Goal: Task Accomplishment & Management: Manage account settings

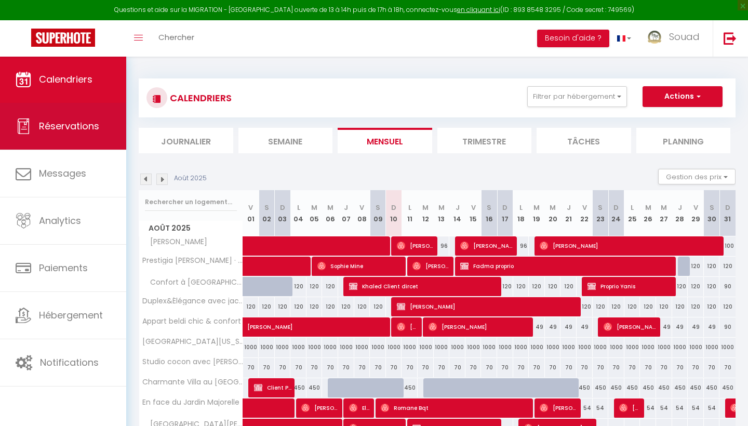
click at [72, 143] on link "Réservations" at bounding box center [63, 126] width 126 height 47
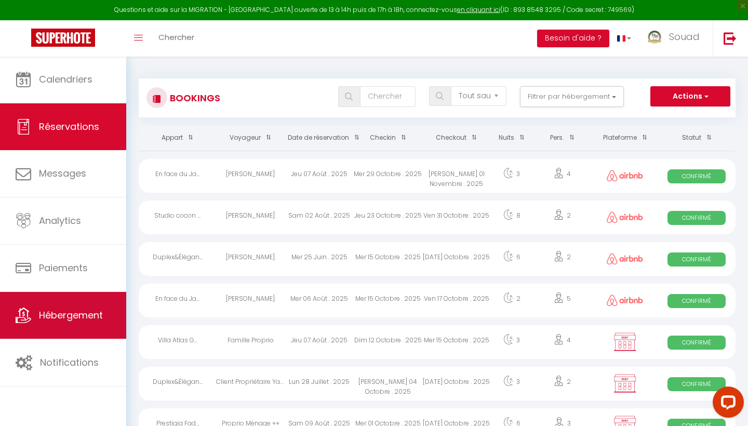
click at [61, 317] on span "Hébergement" at bounding box center [71, 314] width 64 height 13
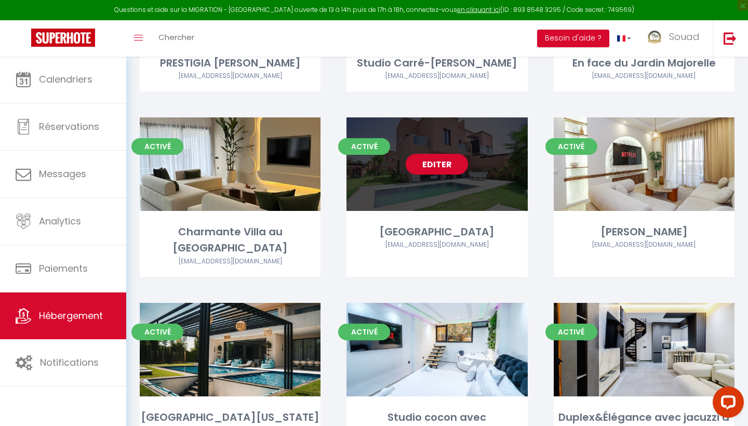
scroll to position [894, 0]
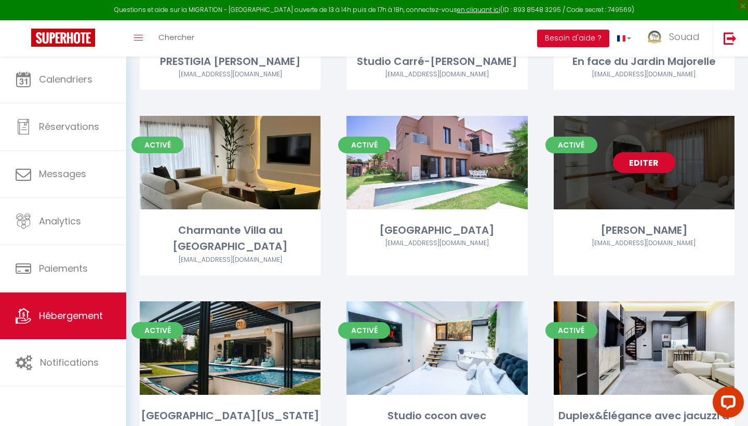
click at [706, 183] on div "Editer" at bounding box center [643, 162] width 181 height 93
select select "3"
select select "2"
select select "1"
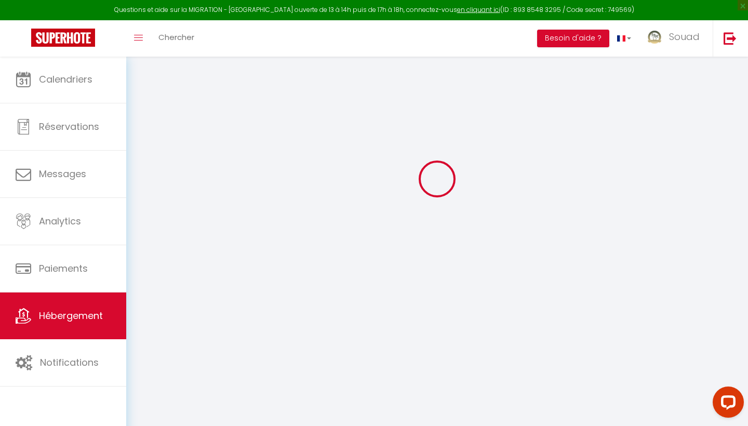
select select
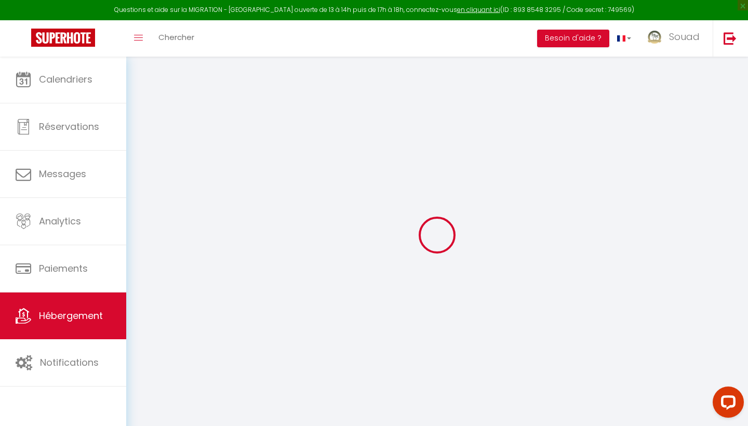
select select
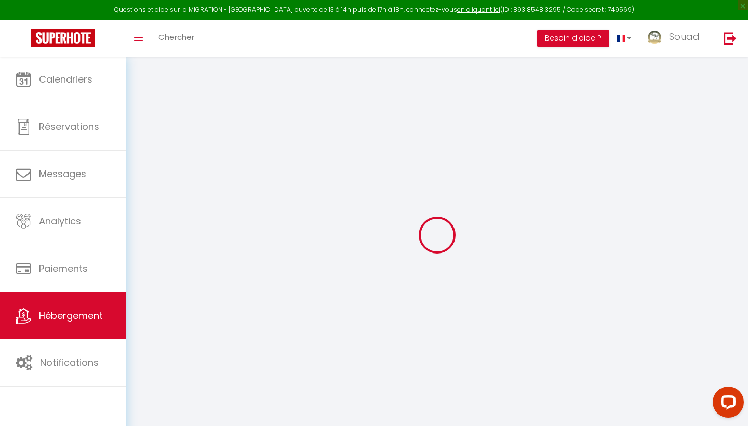
select select
checkbox input "false"
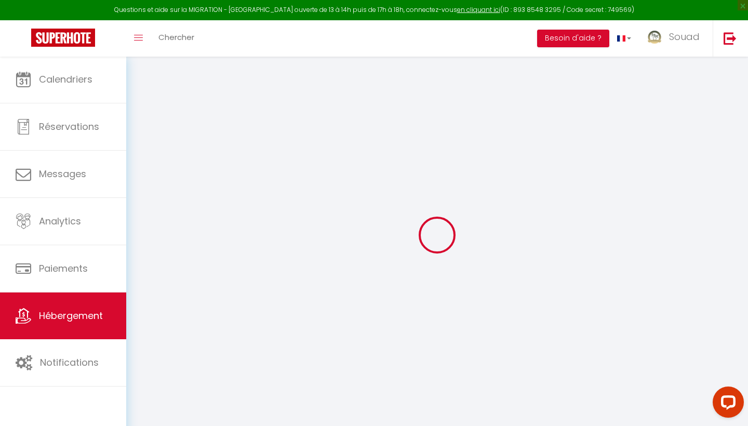
checkbox input "false"
select select "2636-1473372790274096491"
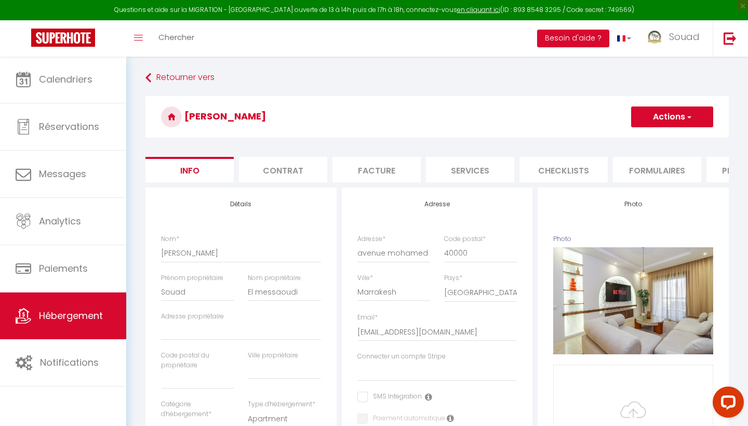
click at [706, 165] on li "Plateformes" at bounding box center [750, 169] width 88 height 25
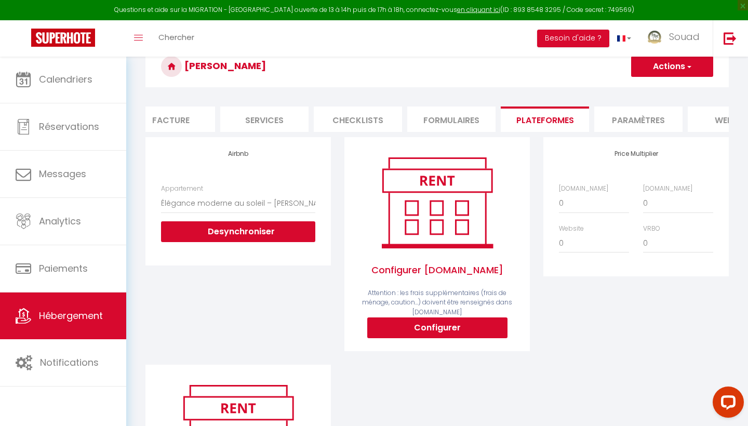
scroll to position [66, 0]
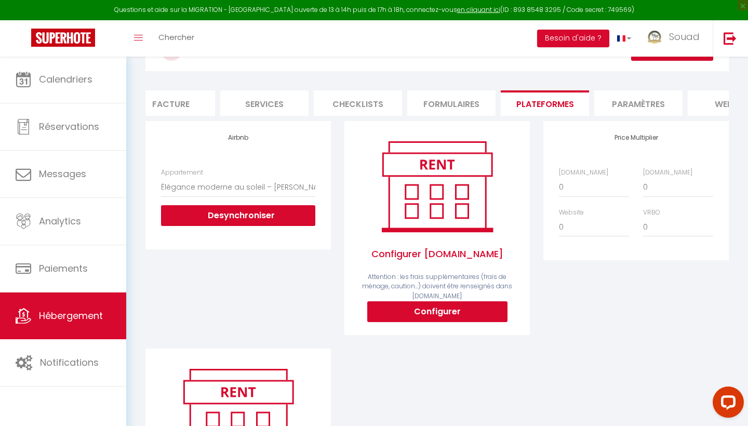
click at [460, 314] on button "Configurer" at bounding box center [437, 311] width 140 height 21
type input "[EMAIL_ADDRESS][DOMAIN_NAME]"
select select
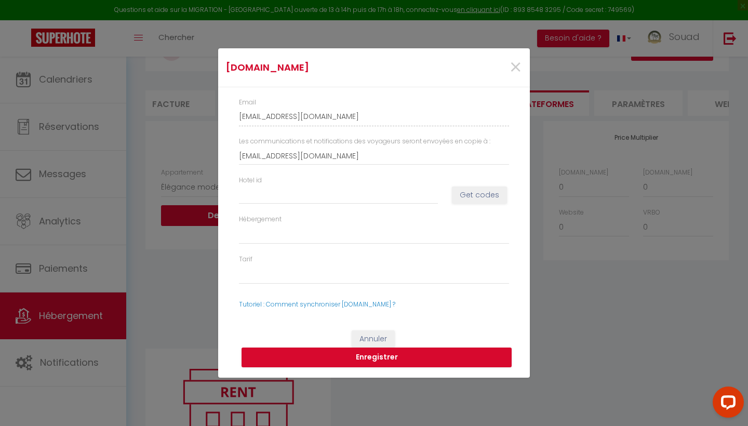
click at [649, 312] on div "[DOMAIN_NAME] × Email [EMAIL_ADDRESS][DOMAIN_NAME] Les communications et notifi…" at bounding box center [374, 213] width 748 height 426
click at [375, 340] on button "Annuler" at bounding box center [372, 339] width 43 height 18
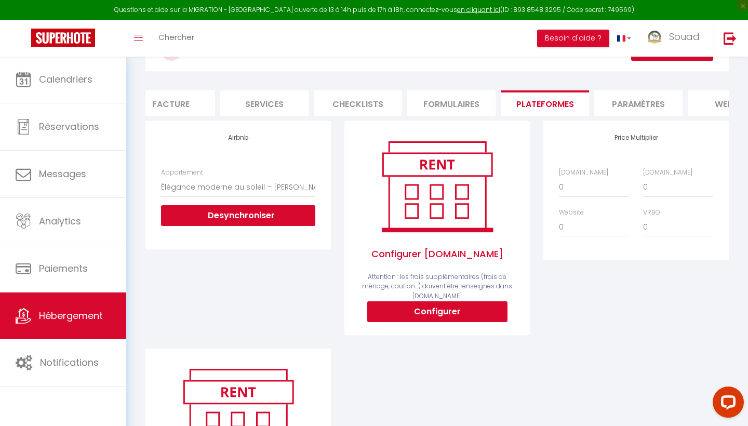
click at [440, 307] on button "Configurer" at bounding box center [437, 311] width 140 height 21
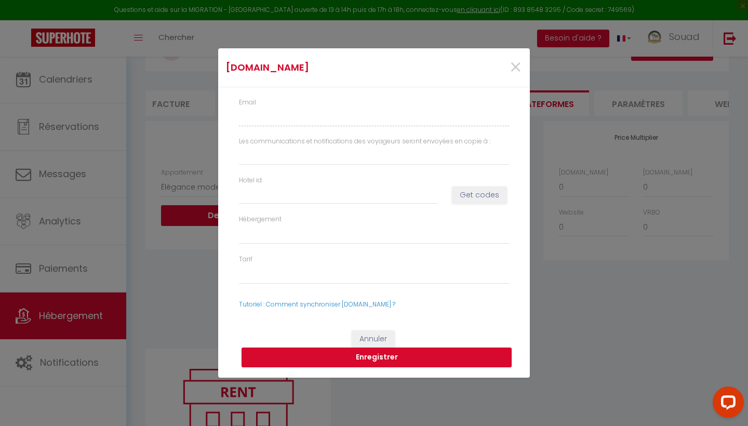
type input "[EMAIL_ADDRESS][DOMAIN_NAME]"
select select
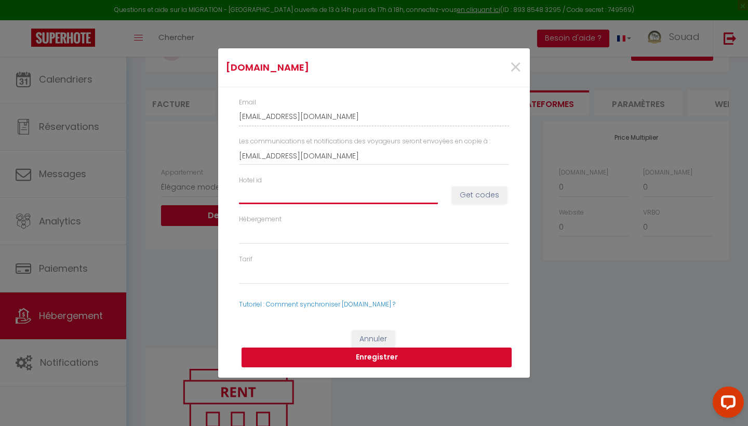
click at [273, 198] on input "Hotel id" at bounding box center [338, 194] width 199 height 19
type input "1"
select select
type input "14"
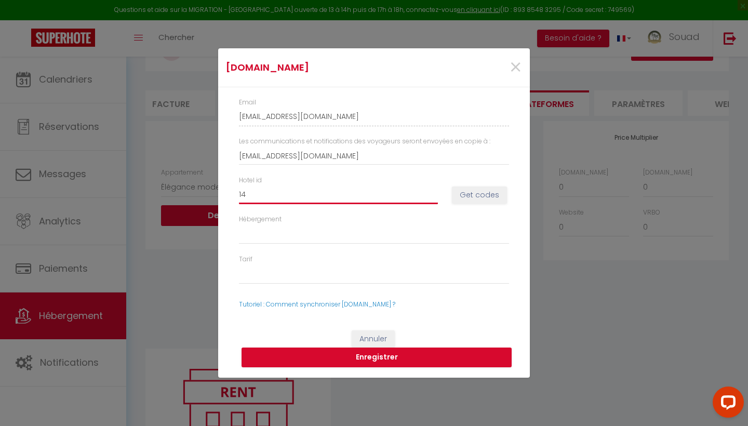
select select
type input "147"
select select
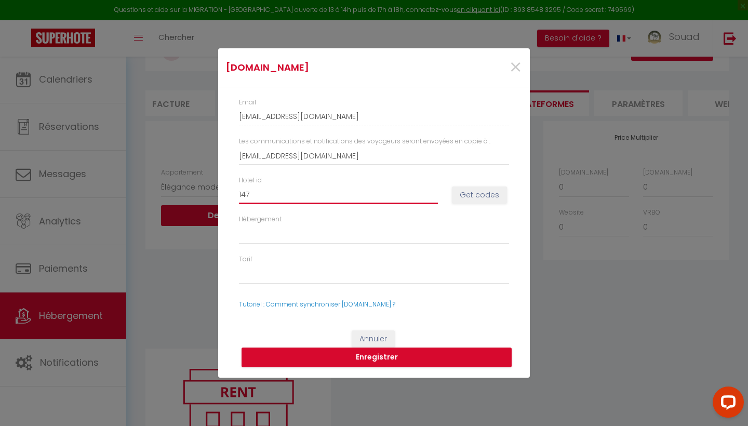
type input "1474"
select select
type input "14742"
select select
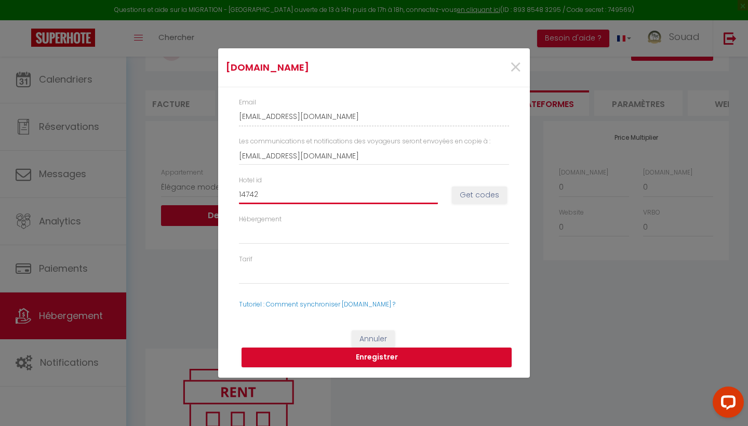
select select
type input "147420"
select select
type input "1474200"
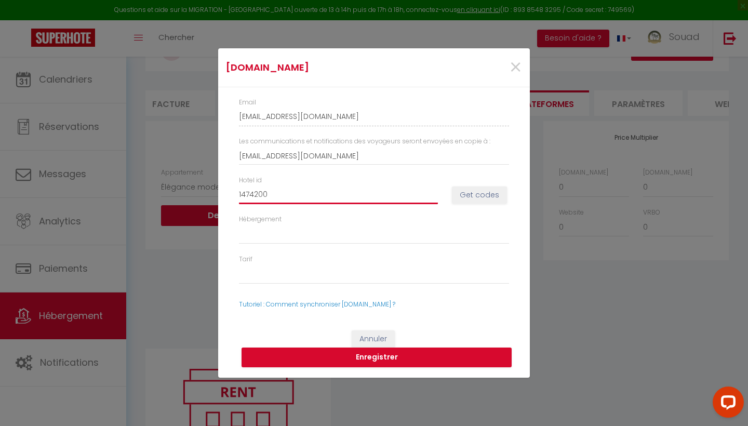
select select
type input "14742008"
select select
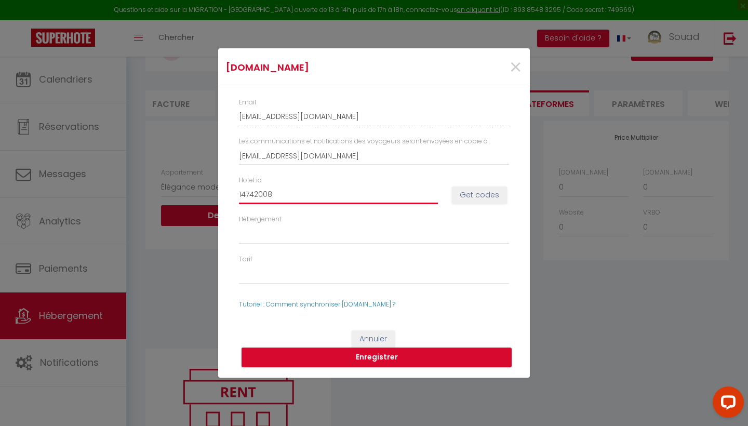
type input "14742008"
click at [483, 198] on button "Get codes" at bounding box center [479, 195] width 55 height 18
select select
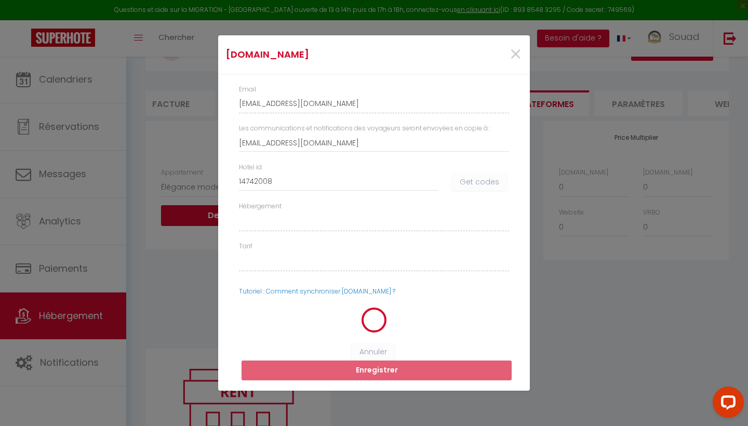
select select
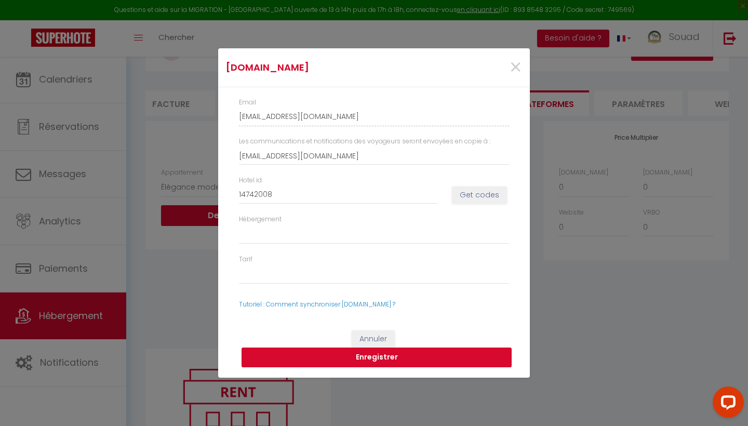
click at [392, 359] on button "Enregistrer" at bounding box center [376, 357] width 270 height 20
select select
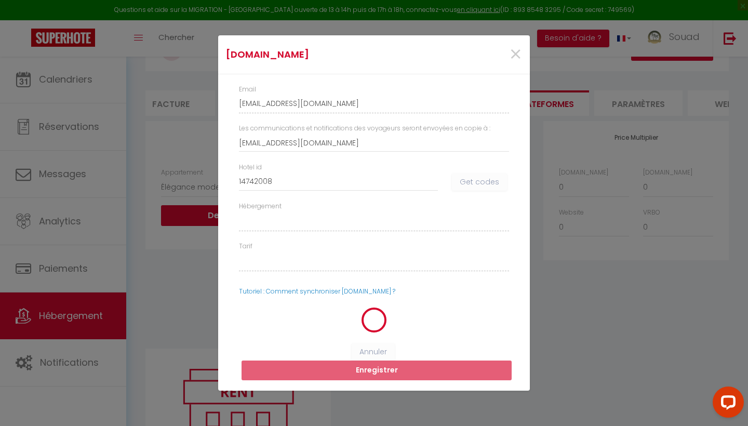
select select
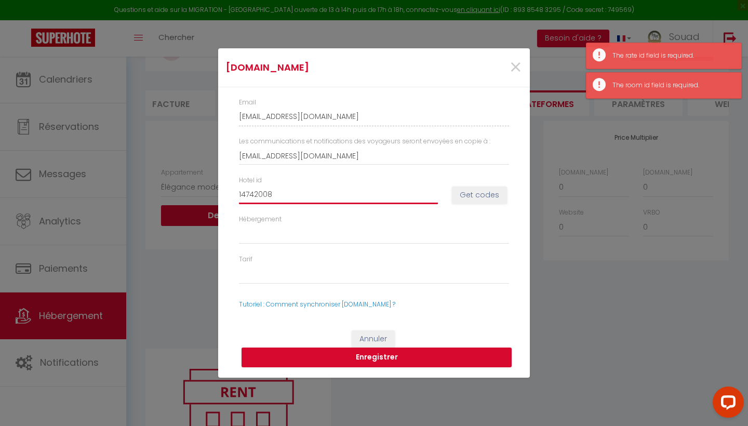
drag, startPoint x: 278, startPoint y: 191, endPoint x: 211, endPoint y: 186, distance: 67.6
click at [211, 186] on div "[DOMAIN_NAME] × Email [EMAIL_ADDRESS][DOMAIN_NAME] Les communications et notifi…" at bounding box center [374, 213] width 748 height 426
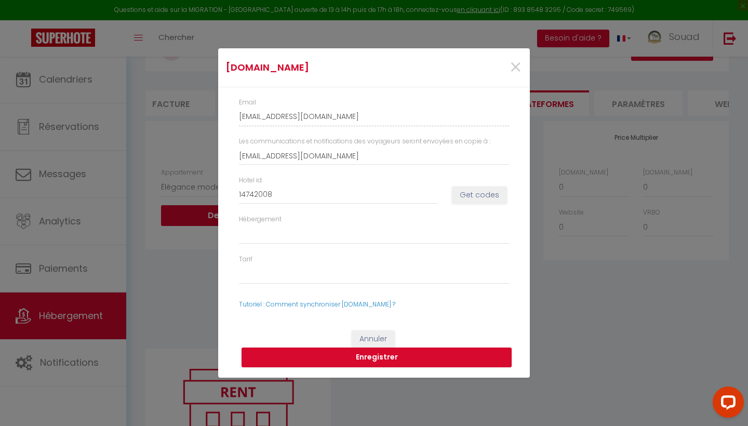
click at [381, 335] on button "Annuler" at bounding box center [372, 339] width 43 height 18
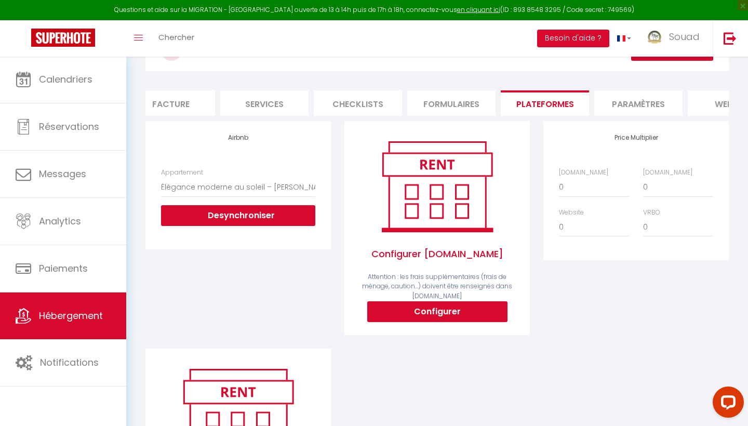
click at [442, 319] on button "Configurer" at bounding box center [437, 311] width 140 height 21
type input "[EMAIL_ADDRESS][DOMAIN_NAME]"
select select
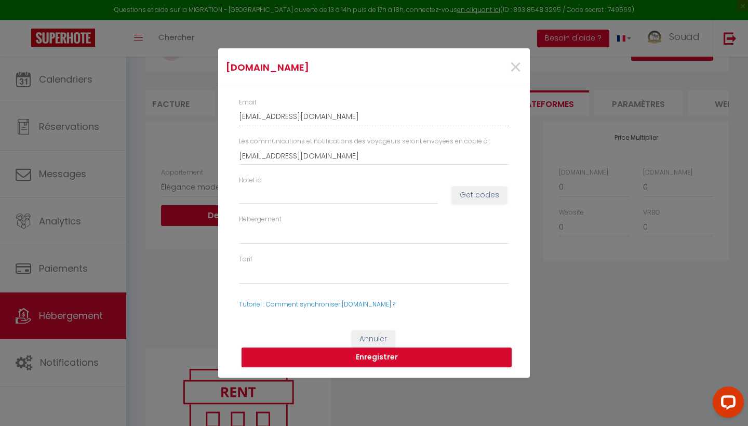
click at [256, 181] on label "Hotel id" at bounding box center [250, 180] width 23 height 10
click at [256, 185] on input "Hotel id" at bounding box center [338, 194] width 199 height 19
click at [256, 190] on input "Hotel id" at bounding box center [338, 194] width 199 height 19
click at [306, 195] on input "Hotel id" at bounding box center [338, 194] width 199 height 19
type input "1"
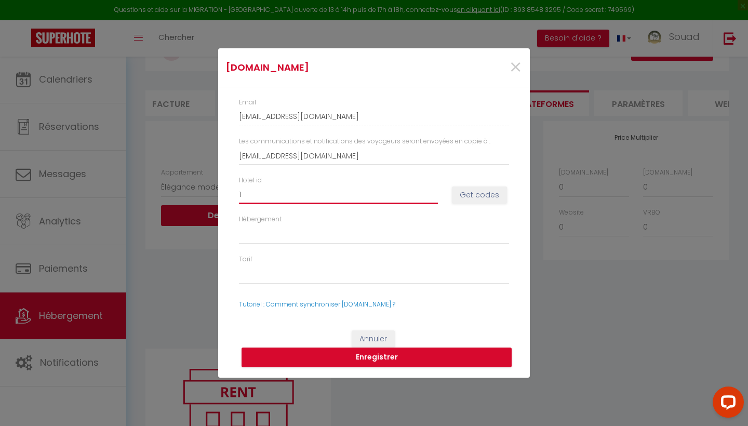
select select
type input "14"
select select
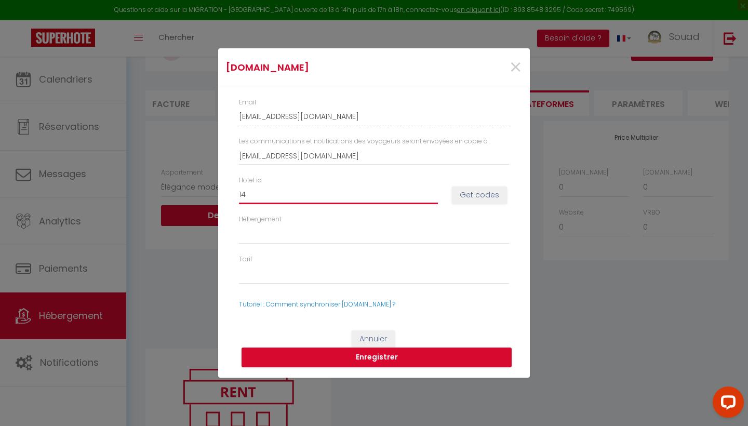
type input "147"
select select
type input "1470"
select select
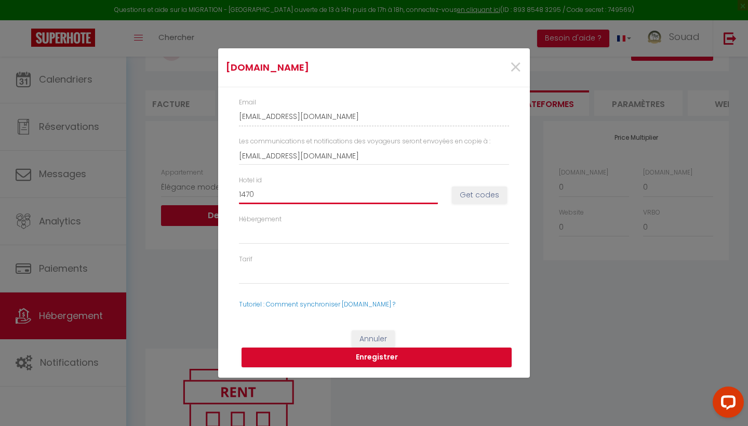
select select
type input "14702"
select select
type input "147020"
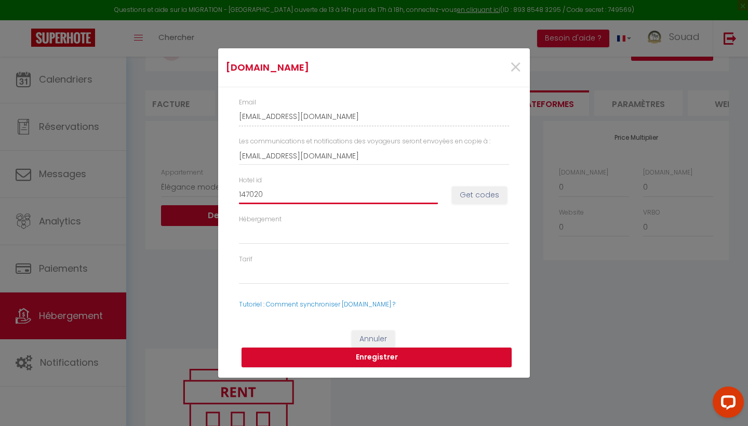
select select
type input "1470200"
select select
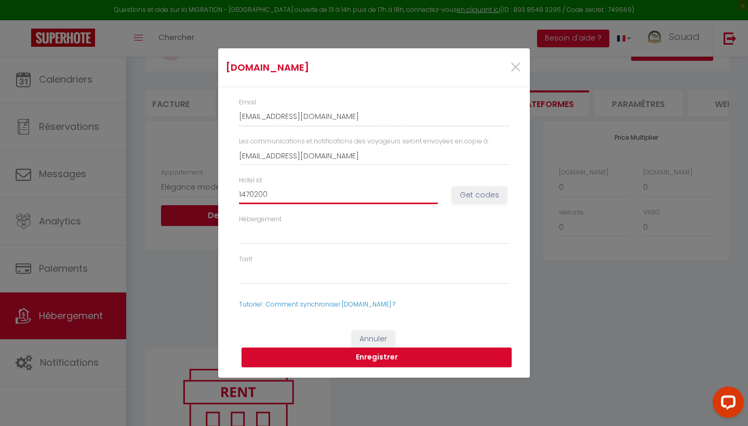
type input "14702008"
select select
type input "14702008"
click at [494, 201] on button "Get codes" at bounding box center [479, 195] width 55 height 18
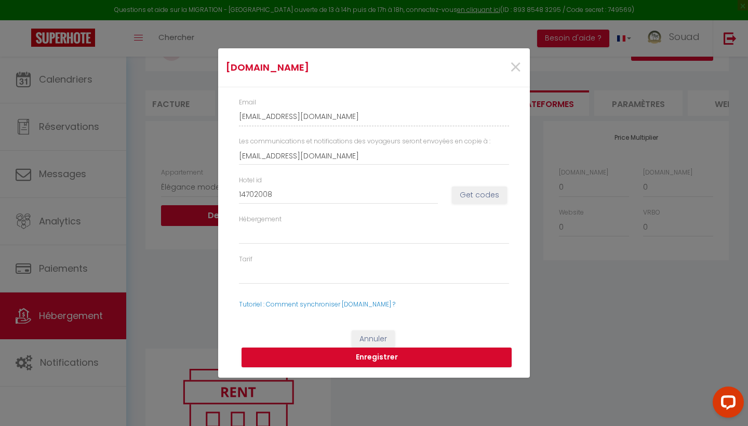
select select
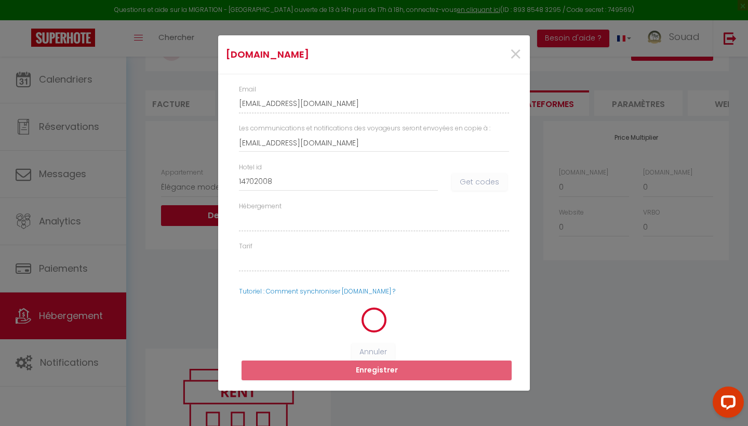
select select
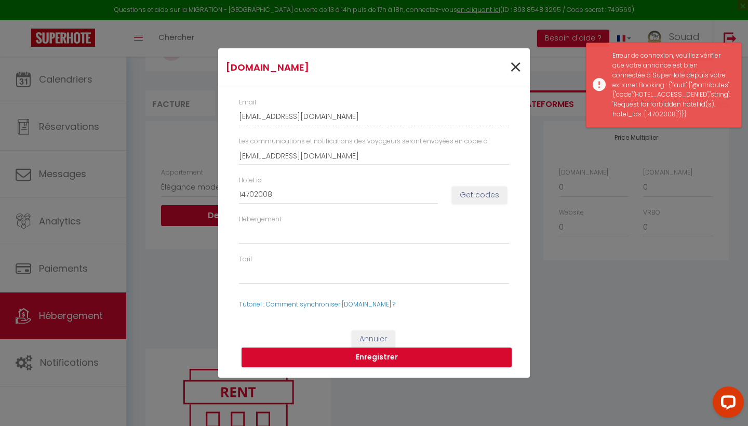
click at [518, 71] on span "×" at bounding box center [515, 67] width 13 height 31
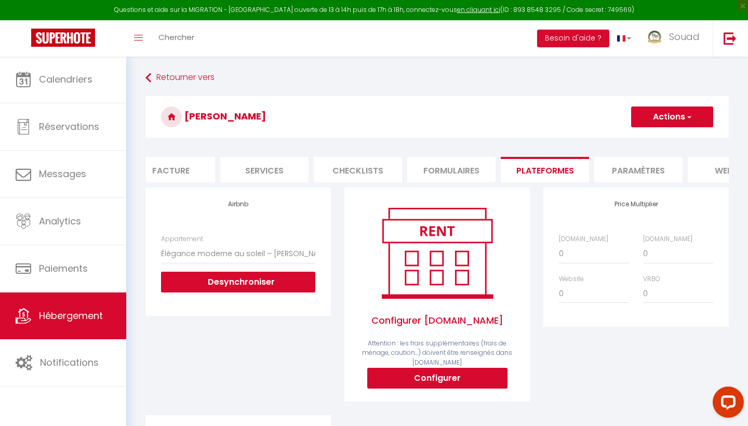
scroll to position [0, 0]
click at [464, 379] on button "Configurer" at bounding box center [437, 378] width 140 height 21
type input "[EMAIL_ADDRESS][DOMAIN_NAME]"
select select
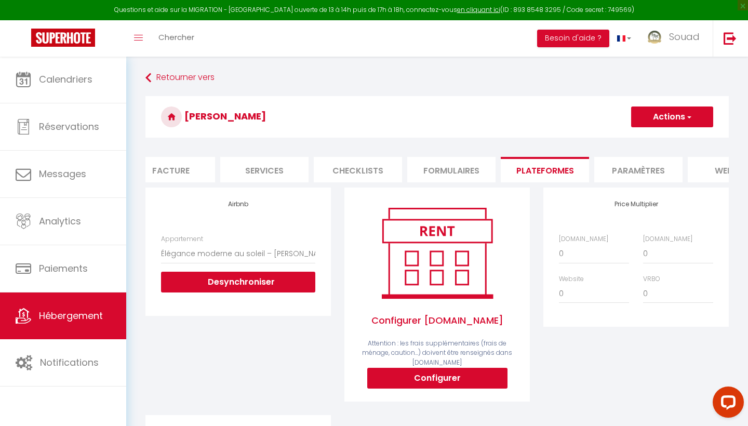
select select
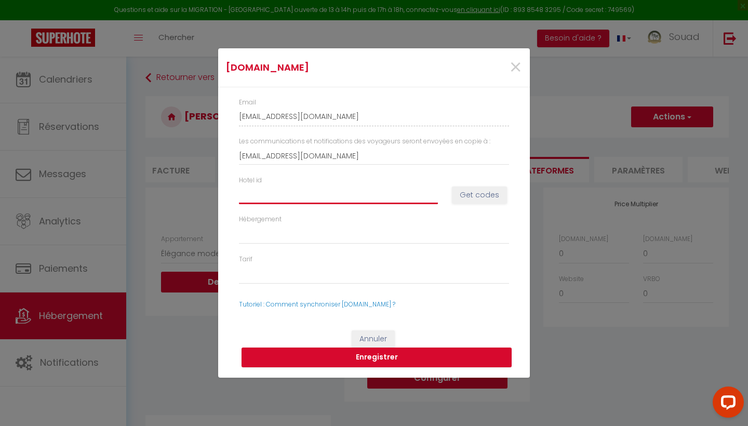
click at [277, 201] on input "Hotel id" at bounding box center [338, 194] width 199 height 19
type input "1"
select select
type input "14"
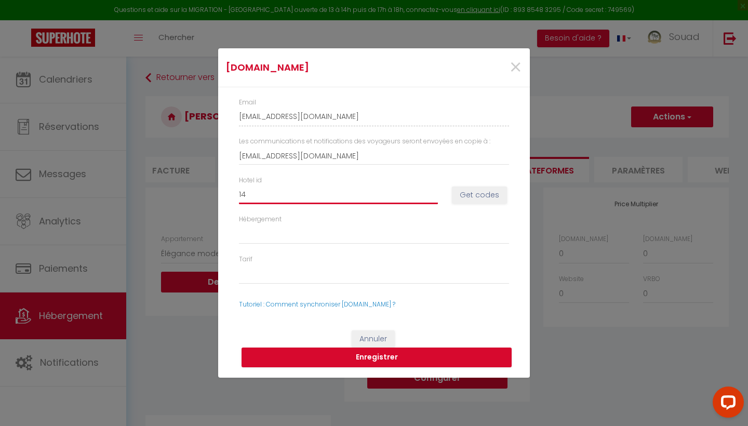
select select
type input "147"
select select
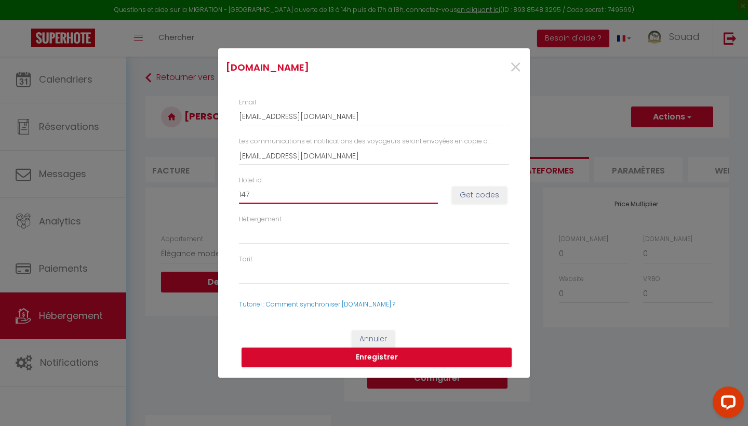
type input "1474"
select select
type input "14742"
select select
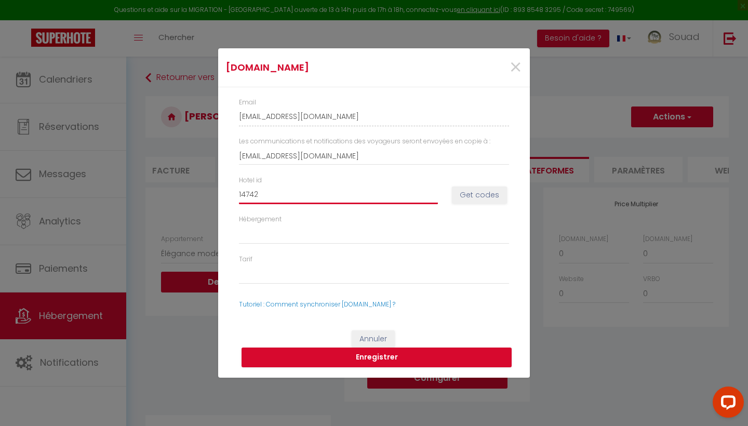
select select
type input "147420"
select select
type input "1474200"
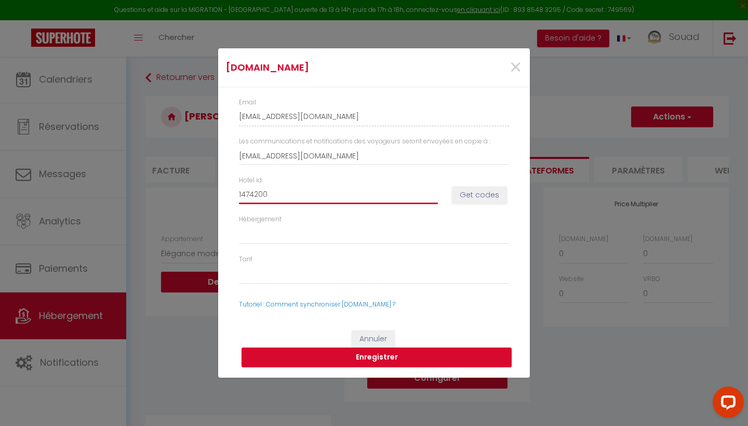
select select
type input "14742008"
select select
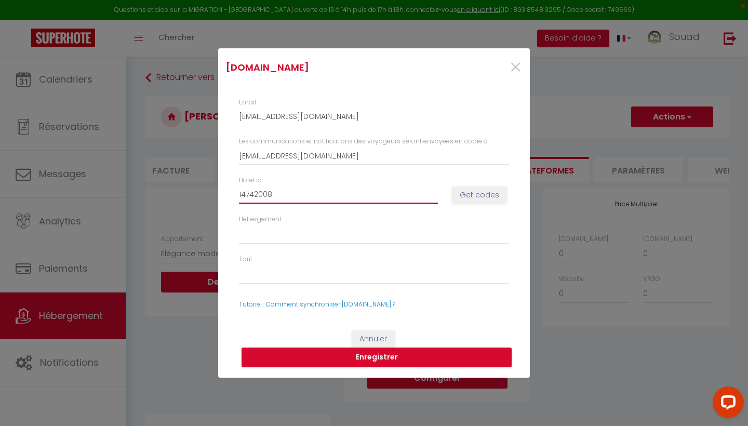
type input "14742008"
click at [468, 193] on button "Get codes" at bounding box center [479, 195] width 55 height 18
select select
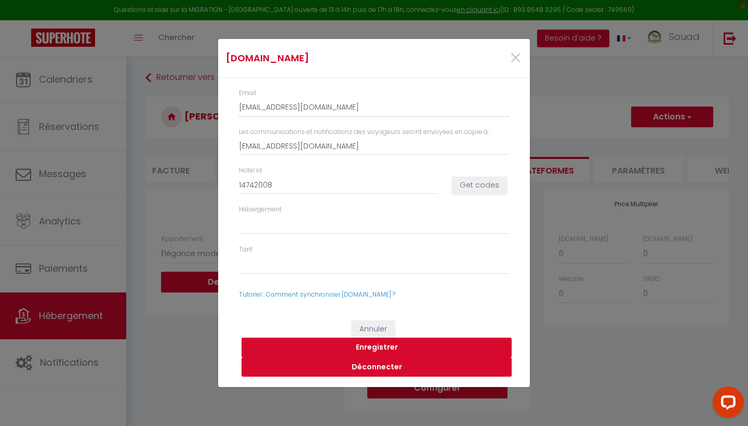
click at [382, 347] on button "Enregistrer" at bounding box center [376, 347] width 270 height 20
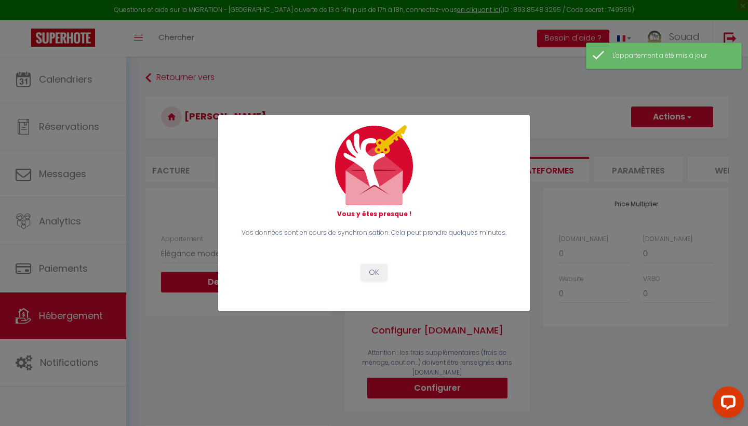
click at [370, 265] on button "OK" at bounding box center [374, 273] width 26 height 18
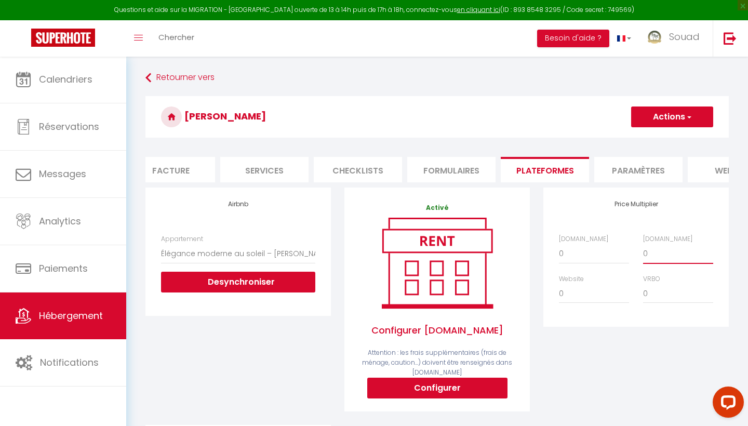
select select "+ 24 %"
click at [664, 126] on button "Actions" at bounding box center [672, 116] width 82 height 21
click at [660, 139] on link "Enregistrer" at bounding box center [671, 139] width 82 height 13
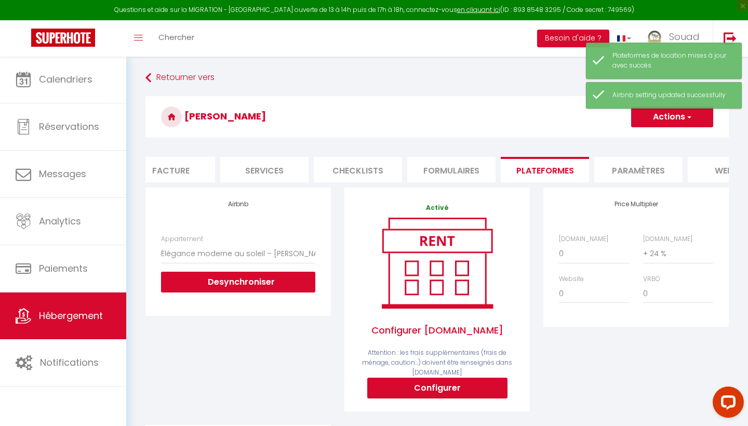
click at [181, 171] on li "Facture" at bounding box center [171, 169] width 88 height 25
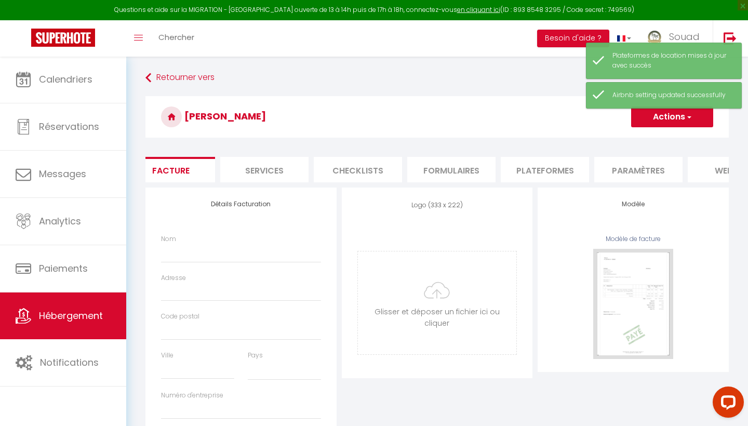
select select
click at [262, 167] on li "Services" at bounding box center [264, 169] width 88 height 25
select select
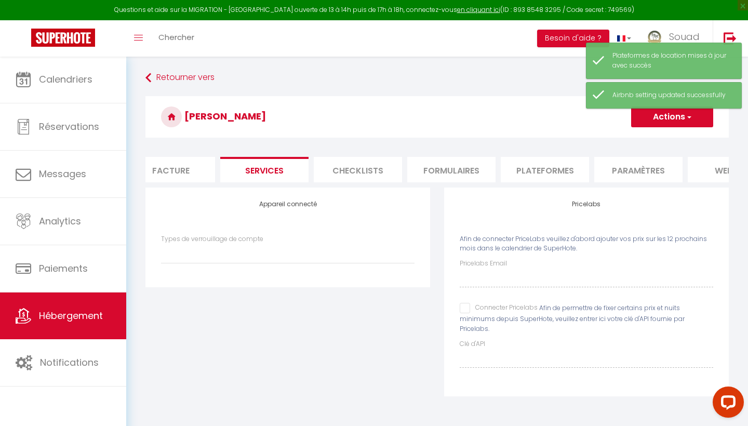
click at [357, 164] on li "Checklists" at bounding box center [358, 169] width 88 height 25
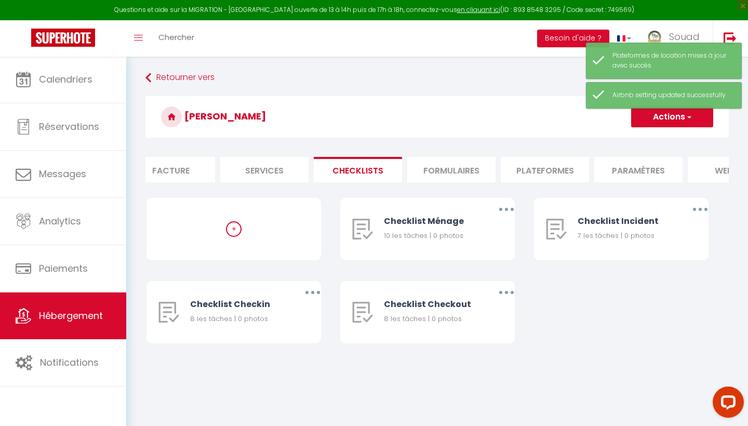
click at [438, 164] on li "Formulaires" at bounding box center [451, 169] width 88 height 25
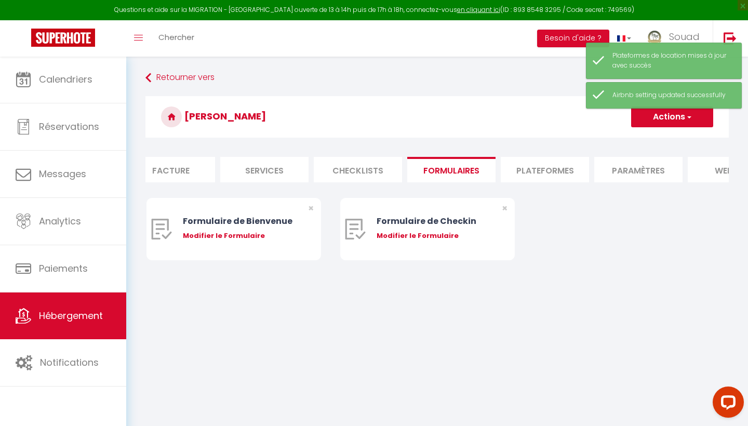
click at [527, 168] on li "Plateformes" at bounding box center [544, 169] width 88 height 25
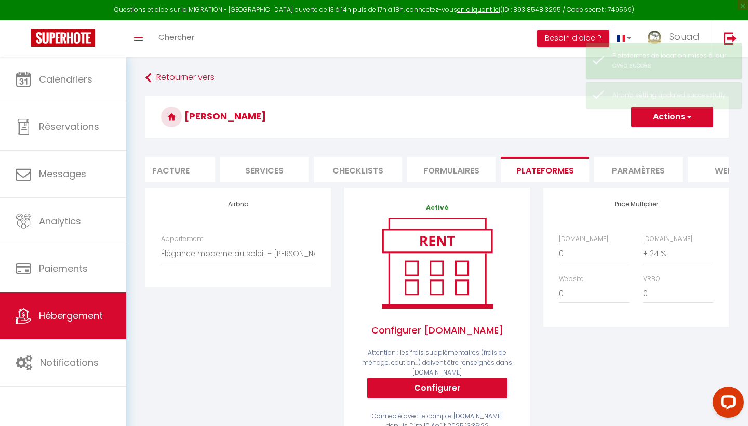
click at [650, 170] on li "Paramètres" at bounding box center [638, 169] width 88 height 25
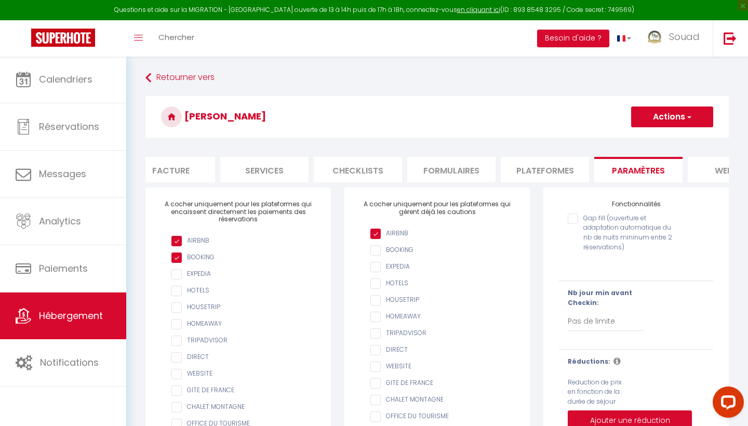
scroll to position [0, 300]
click at [650, 169] on li "website" at bounding box center [637, 169] width 88 height 25
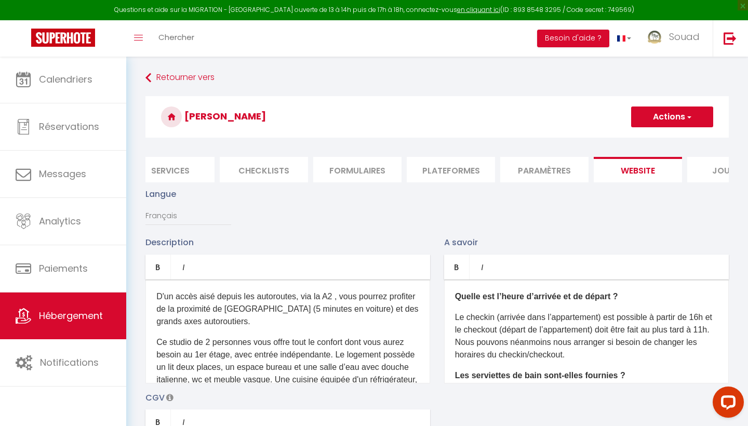
click at [710, 169] on li "Journal" at bounding box center [731, 169] width 88 height 25
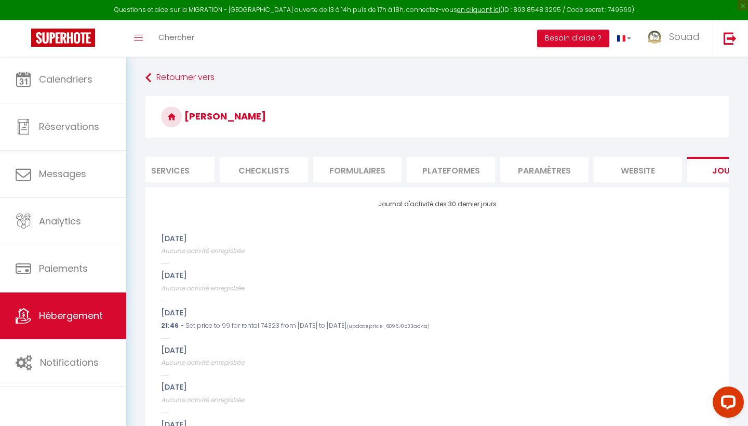
click at [554, 165] on li "Paramètres" at bounding box center [544, 169] width 88 height 25
